Goal: Task Accomplishment & Management: Complete application form

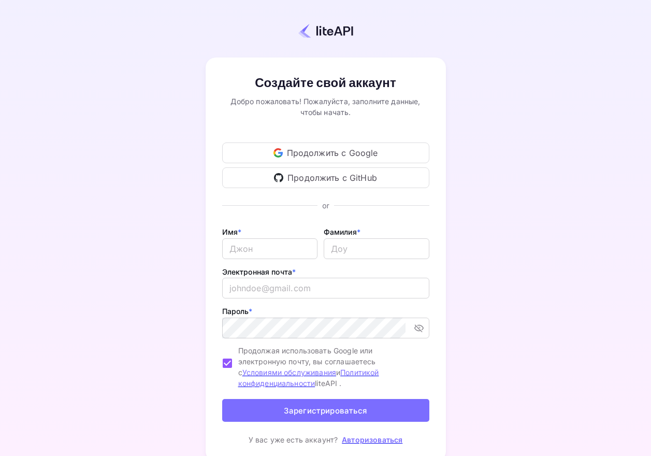
click at [334, 77] on font "Создайте свой аккаунт" at bounding box center [325, 83] width 141 height 16
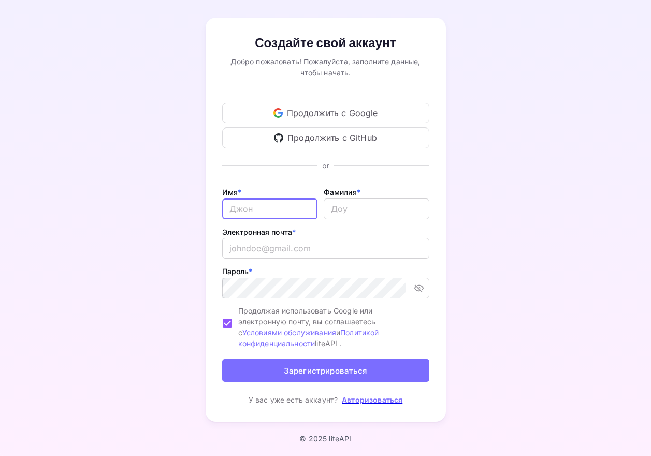
click at [270, 201] on input "Электронная почта *" at bounding box center [269, 208] width 95 height 21
type input "[PERSON_NAME]"
type input "Bershtein"
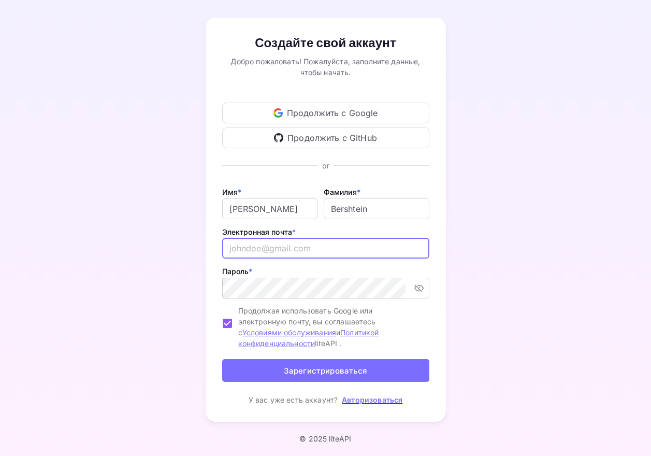
click at [264, 241] on input "email" at bounding box center [325, 248] width 207 height 21
type input "[EMAIL_ADDRESS][DOMAIN_NAME]"
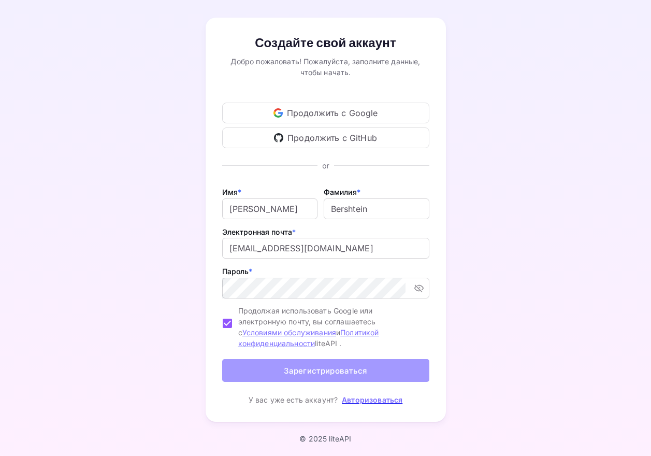
click at [327, 366] on font "Зарегистрироваться" at bounding box center [325, 371] width 83 height 10
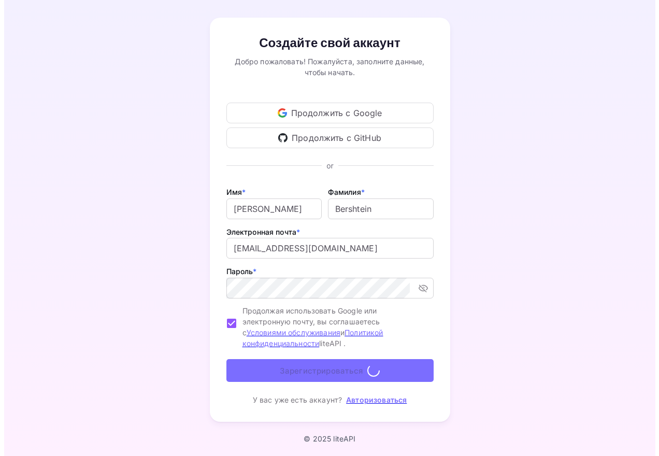
scroll to position [0, 0]
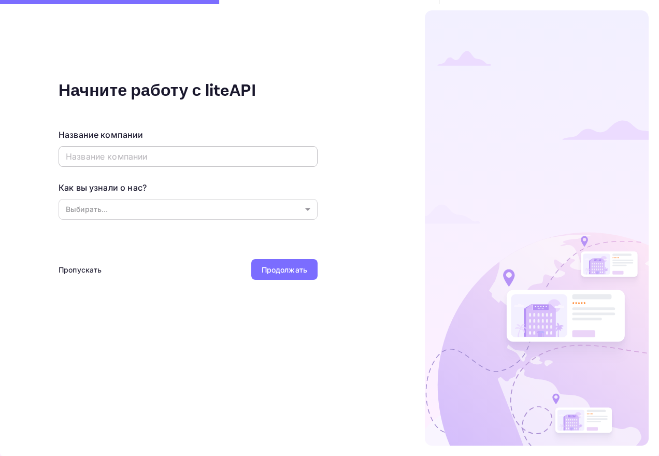
click at [151, 157] on input "text" at bounding box center [188, 156] width 259 height 21
click at [196, 156] on input "text" at bounding box center [188, 156] width 259 height 21
paste input "Travel Boutique 770"
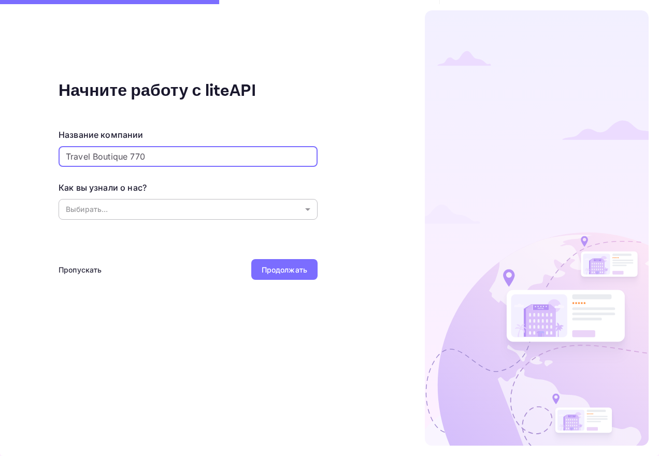
type input "Travel Boutique 770"
click at [144, 208] on body "Начните работу с liteAPI Название компании Travel Boutique 770 ​ Как вы узнали …" at bounding box center [329, 228] width 659 height 456
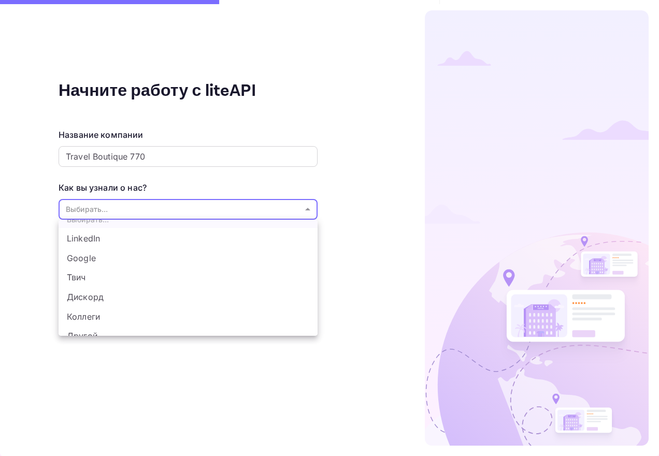
scroll to position [22, 0]
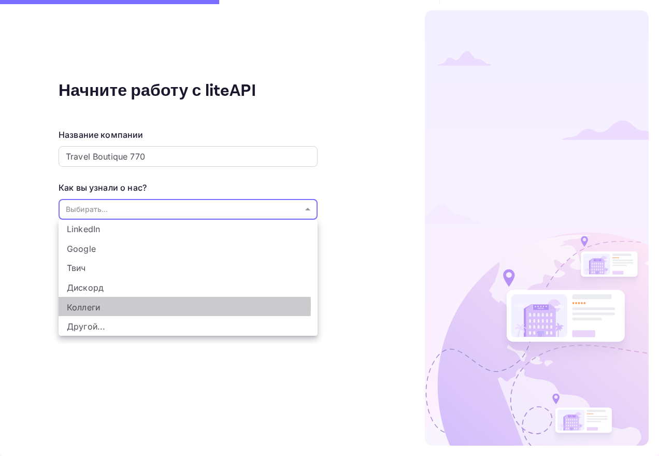
click at [91, 306] on font "Коллеги" at bounding box center [83, 306] width 33 height 10
type input "Coworkers"
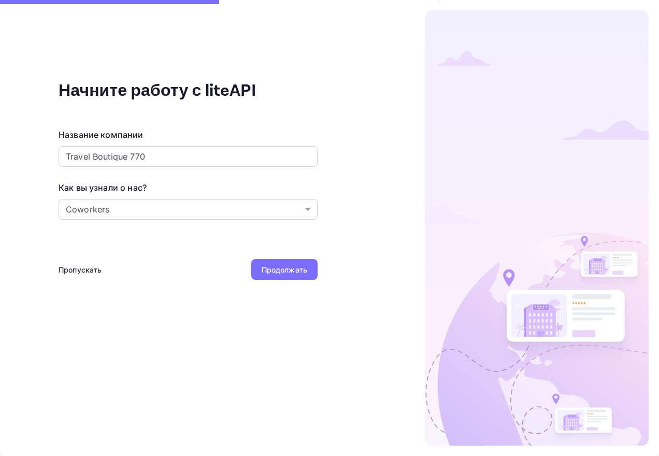
click at [293, 270] on font "Продолжать" at bounding box center [285, 269] width 46 height 9
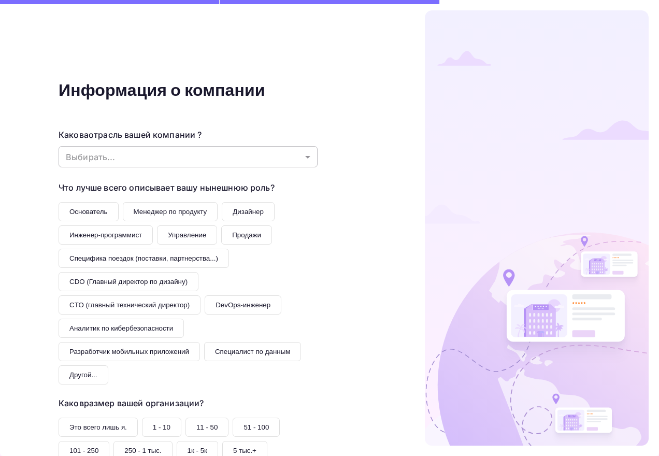
click at [195, 153] on body "Информация о компании Какова отрасль вашей компании ? Выбирать... ​ Что лучше в…" at bounding box center [329, 228] width 659 height 456
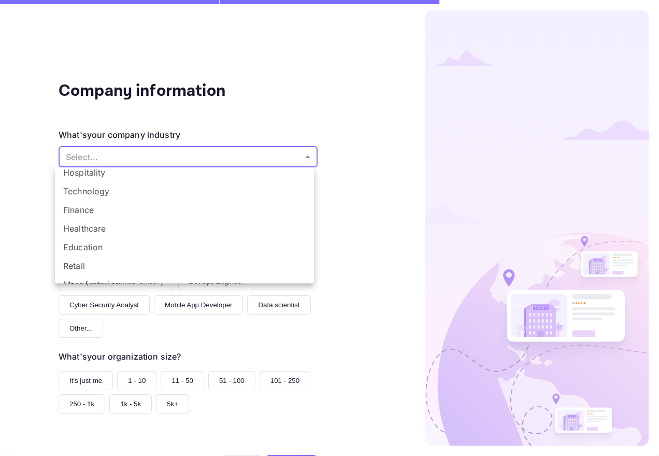
scroll to position [21, 0]
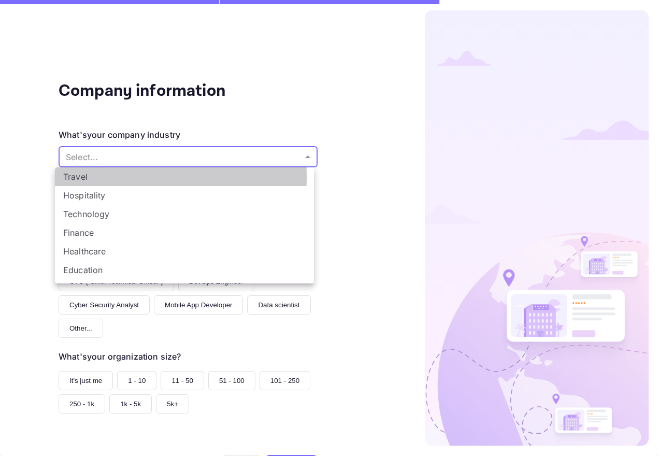
click at [77, 177] on li "Travel" at bounding box center [184, 176] width 259 height 19
type input "Travel"
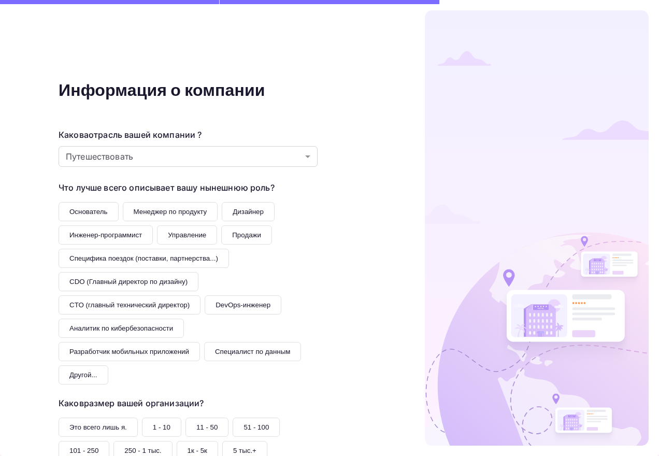
click at [243, 231] on button "Продажи" at bounding box center [246, 234] width 51 height 19
click at [127, 256] on font "Специфика поездок (поставки, партнерства...)" at bounding box center [143, 258] width 149 height 8
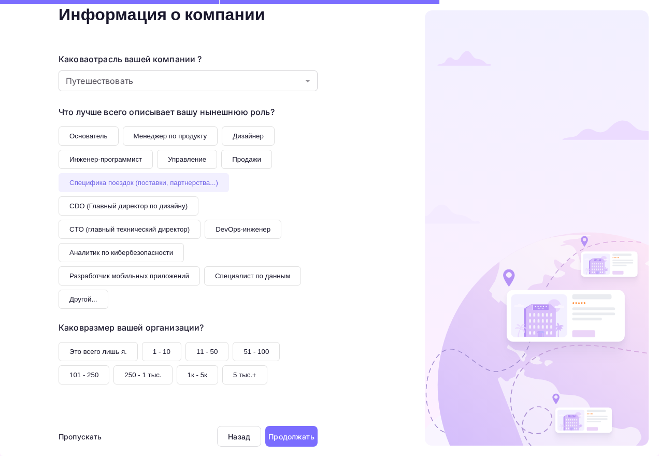
scroll to position [91, 0]
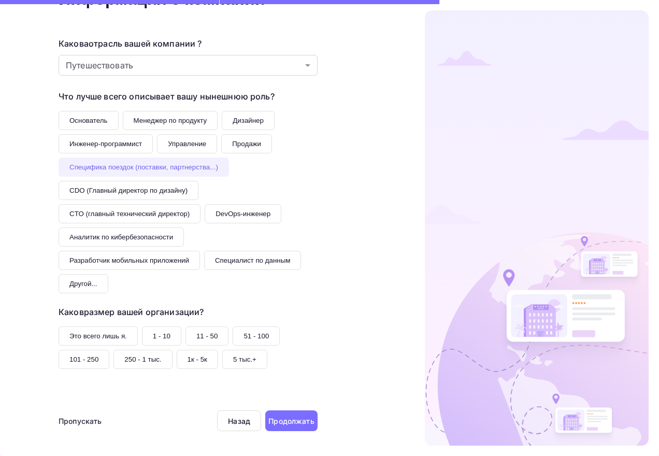
click at [158, 334] on font "1 - 10" at bounding box center [162, 336] width 18 height 8
click at [290, 416] on font "Продолжать" at bounding box center [291, 420] width 46 height 9
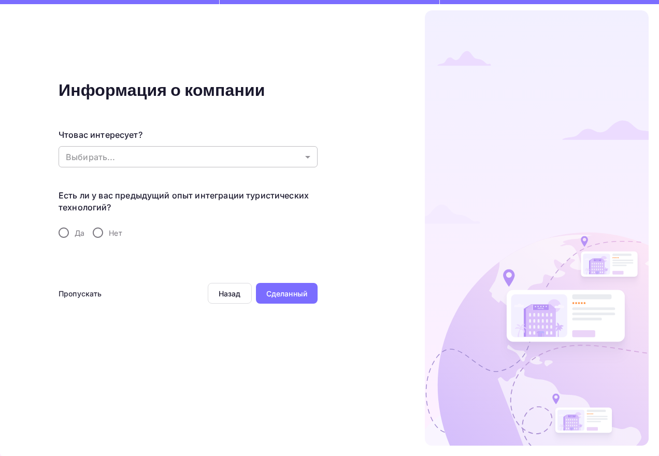
click at [307, 157] on body "Информация о компании Что вас интересует? Выбирать... ​ Есть ли у вас предыдущи…" at bounding box center [329, 228] width 659 height 456
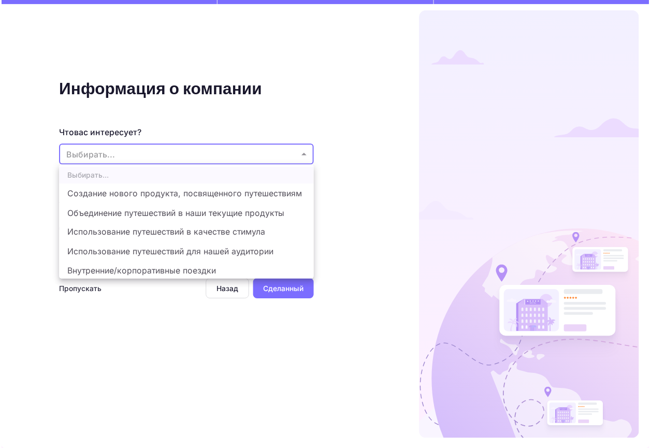
scroll to position [3, 0]
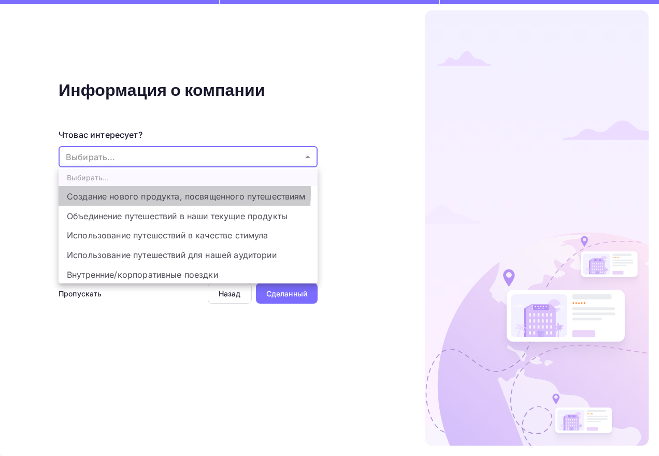
click at [157, 193] on font "Создание нового продукта, посвященного путешествиям" at bounding box center [186, 196] width 239 height 10
type input "Building a new product around travel"
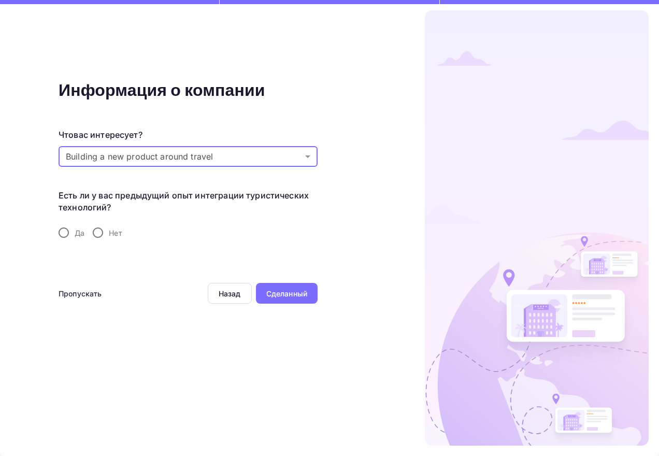
click at [104, 231] on input "Нет" at bounding box center [98, 233] width 22 height 22
radio input "true"
click at [296, 292] on font "Сделанный" at bounding box center [286, 293] width 41 height 9
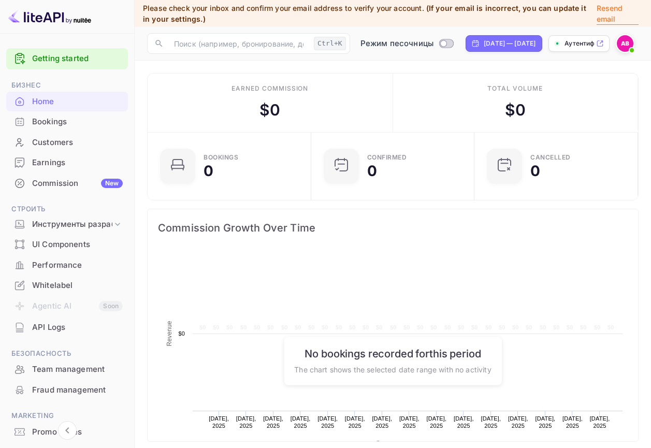
scroll to position [161, 149]
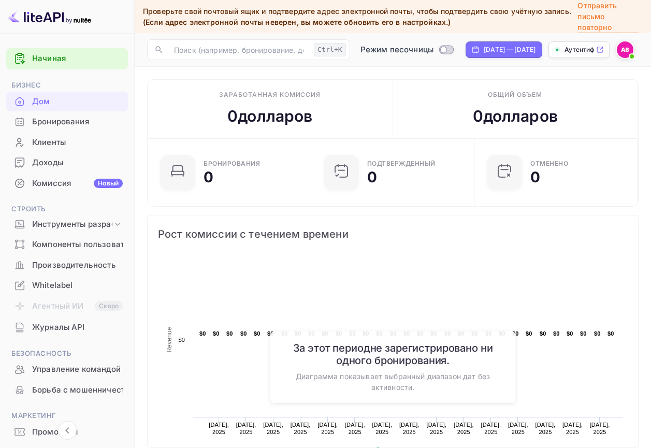
drag, startPoint x: 333, startPoint y: 75, endPoint x: 337, endPoint y: 69, distance: 7.0
click at [334, 74] on main "Заработанная комиссия 0 долларов Общий объем 0 долларов Бронирования 0 Подтверж…" at bounding box center [393, 446] width 516 height 758
